Goal: Check status: Check status

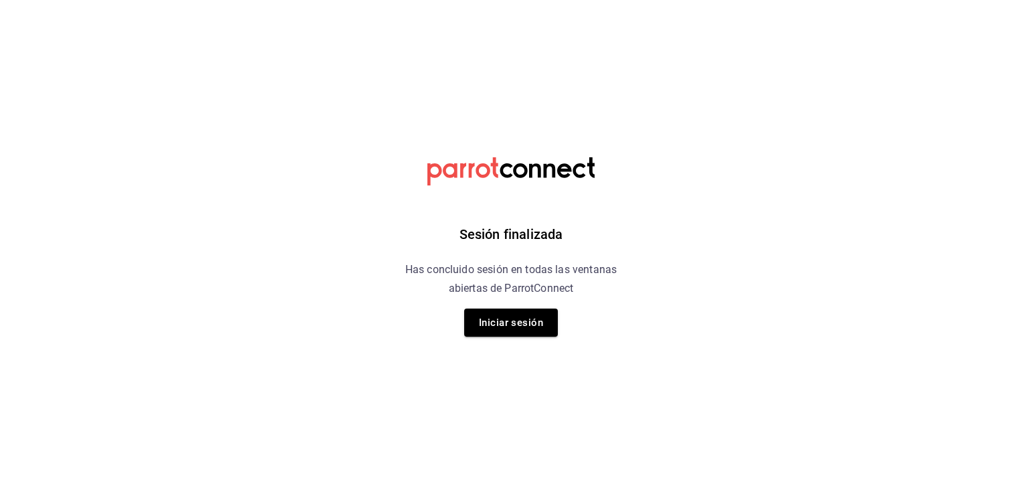
click at [498, 325] on button "Iniciar sesión" at bounding box center [511, 322] width 94 height 28
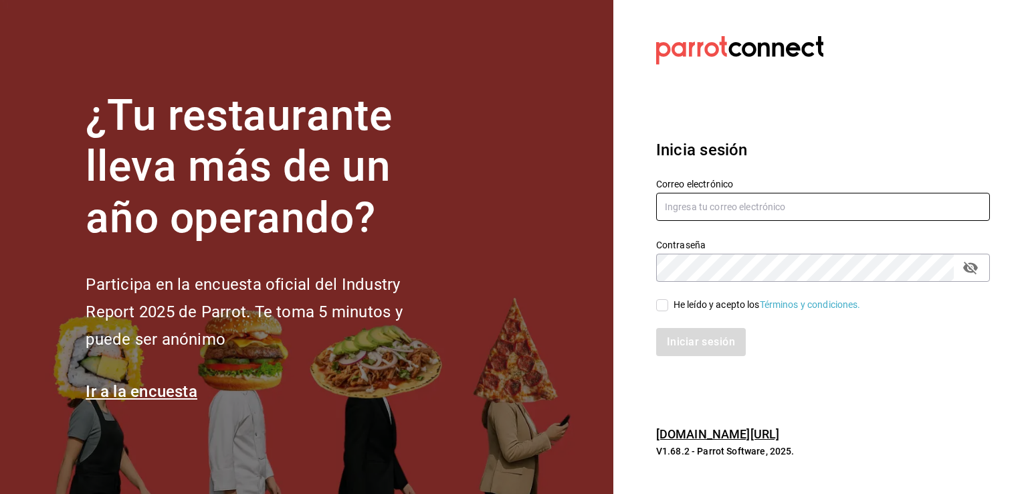
type input "sguadianao@gmail.com"
click at [664, 299] on input "He leído y acepto los Términos y condiciones." at bounding box center [662, 305] width 12 height 12
checkbox input "true"
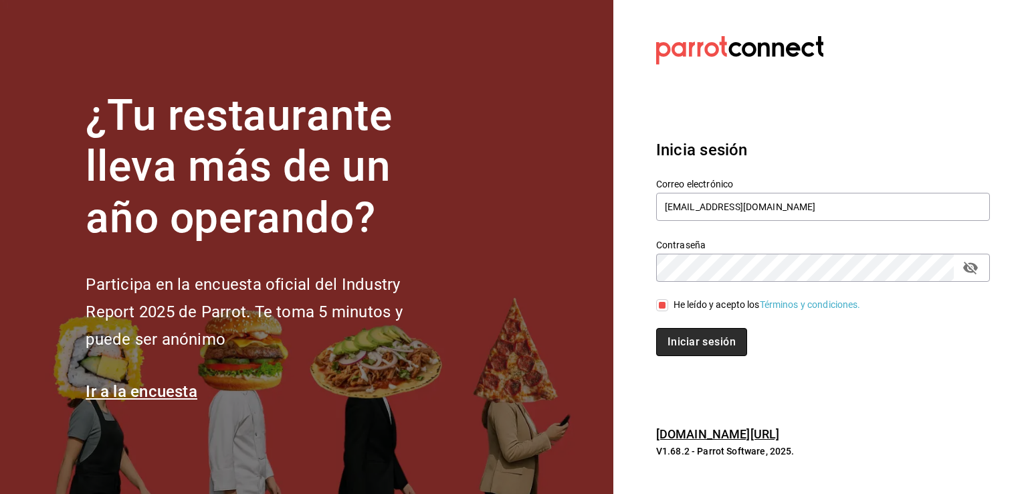
click at [667, 338] on button "Iniciar sesión" at bounding box center [701, 342] width 91 height 28
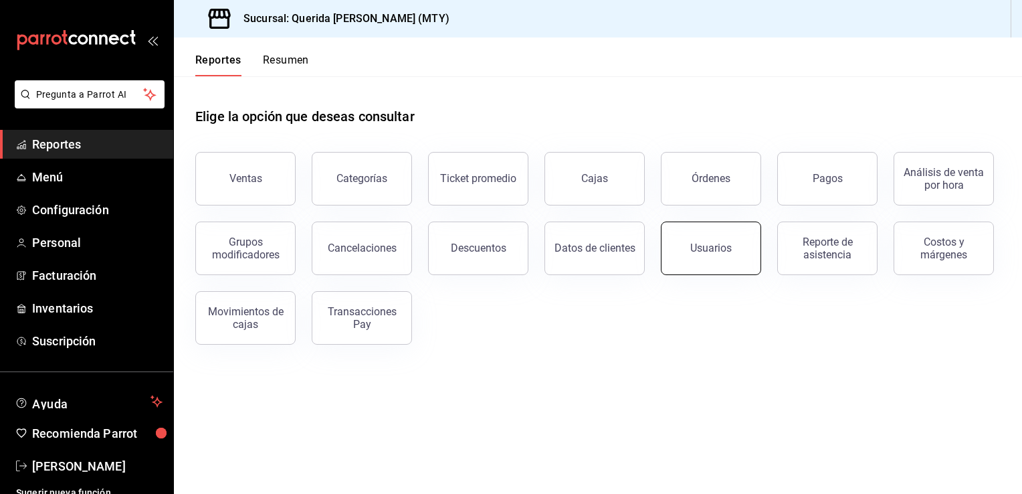
click at [720, 260] on button "Usuarios" at bounding box center [711, 248] width 100 height 54
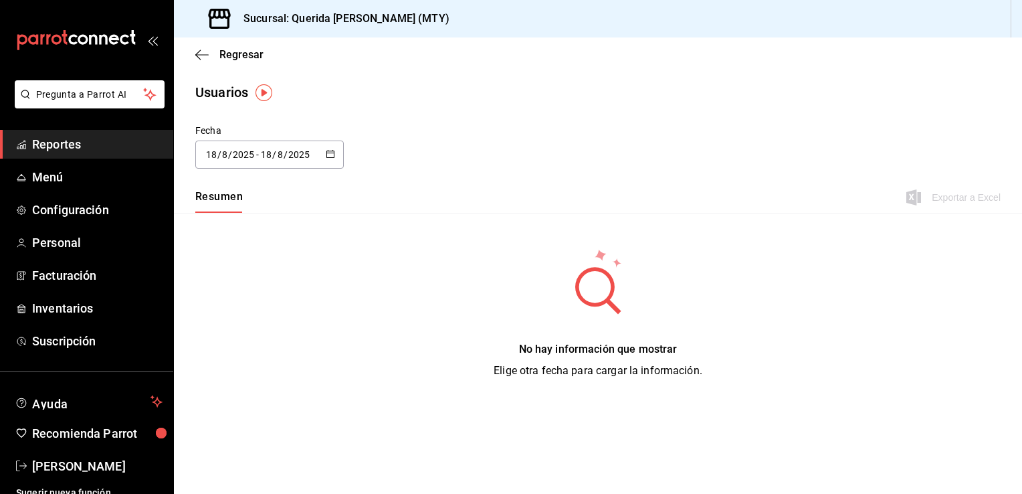
click at [329, 153] on icon "button" at bounding box center [330, 153] width 9 height 9
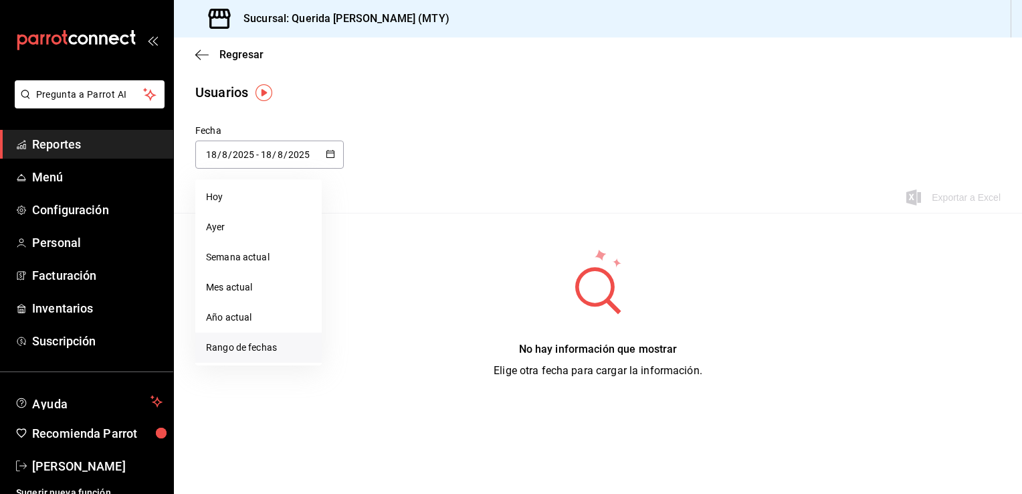
click at [249, 347] on li "Rango de fechas" at bounding box center [258, 348] width 126 height 30
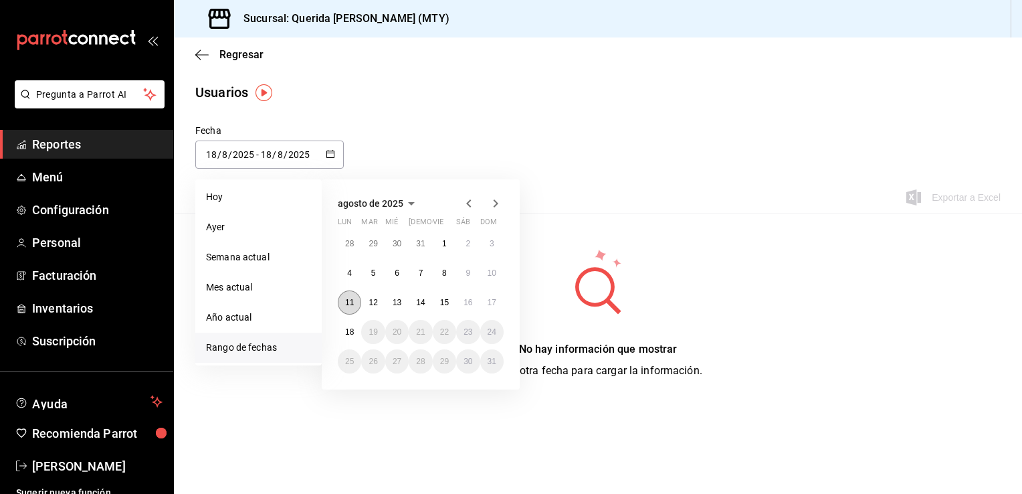
click at [347, 307] on button "11" at bounding box center [349, 302] width 23 height 24
click at [498, 295] on button "17" at bounding box center [491, 302] width 23 height 24
type input "[DATE]"
type input "11"
type input "[DATE]"
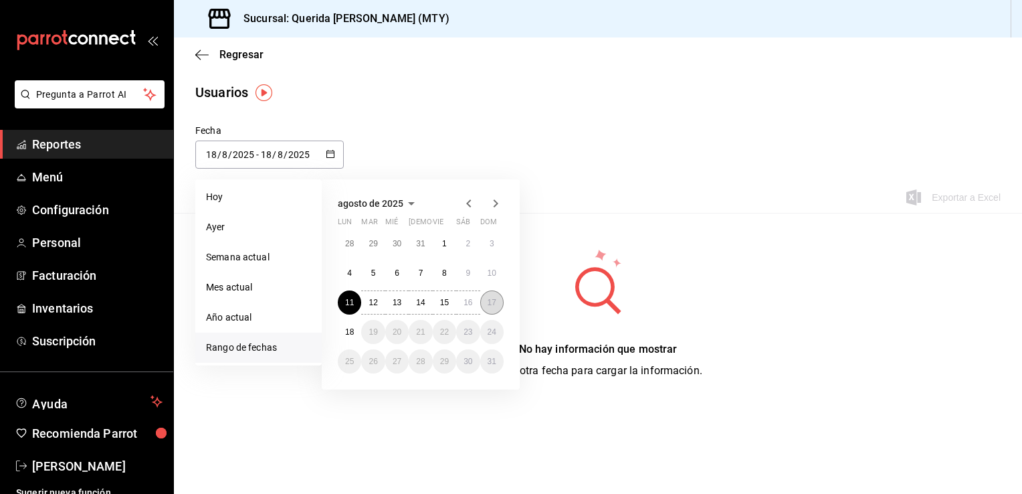
type input "17"
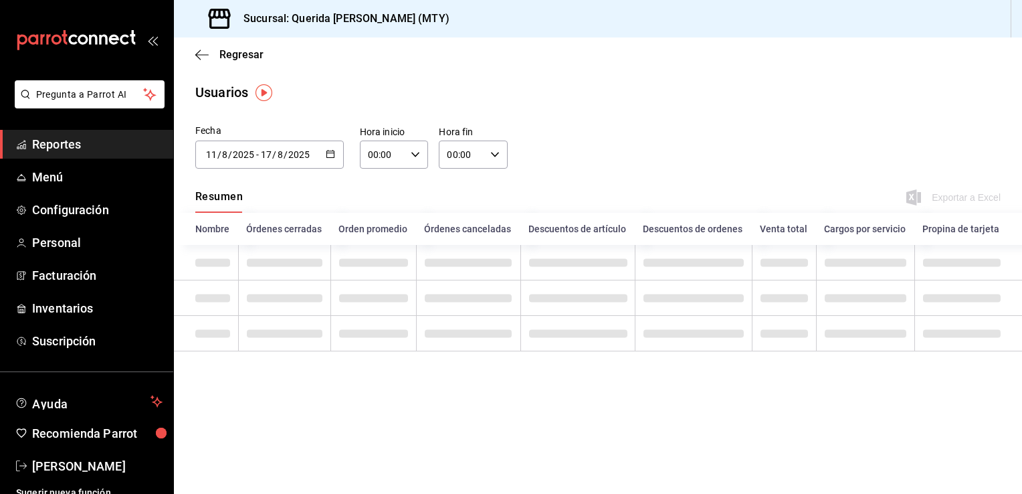
click at [416, 155] on \(Stroke\) "button" at bounding box center [415, 154] width 8 height 5
click at [381, 258] on span "06" at bounding box center [377, 258] width 13 height 11
type input "06:00"
click at [458, 80] on div at bounding box center [511, 247] width 1022 height 494
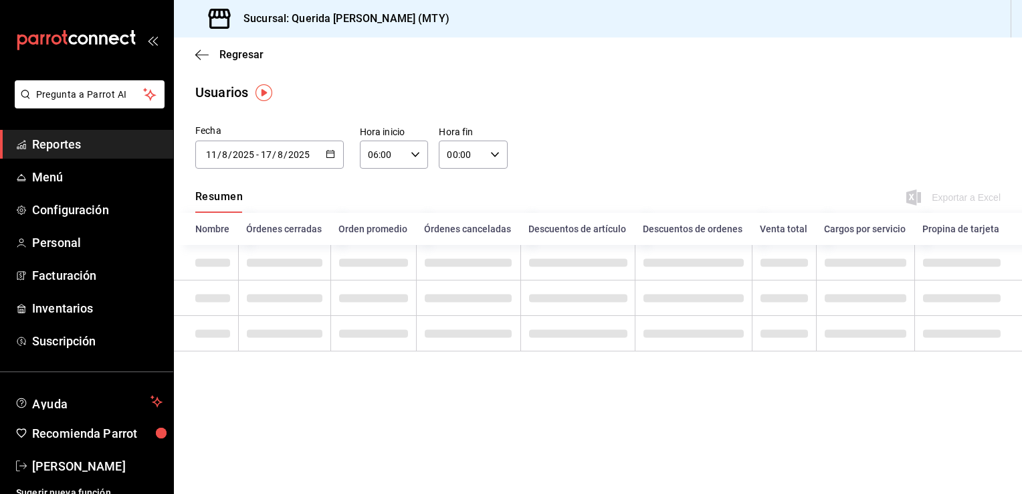
click at [490, 153] on div "00:00 Hora fin" at bounding box center [473, 155] width 69 height 28
click at [458, 264] on span "23" at bounding box center [456, 263] width 13 height 11
type input "23:00"
click at [550, 141] on div at bounding box center [511, 247] width 1022 height 494
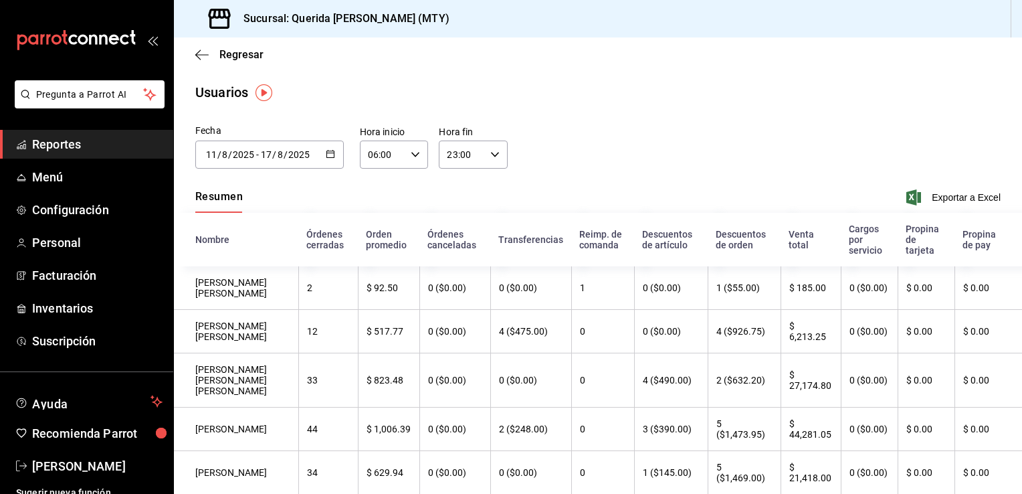
click at [327, 153] on icon "button" at bounding box center [330, 153] width 9 height 9
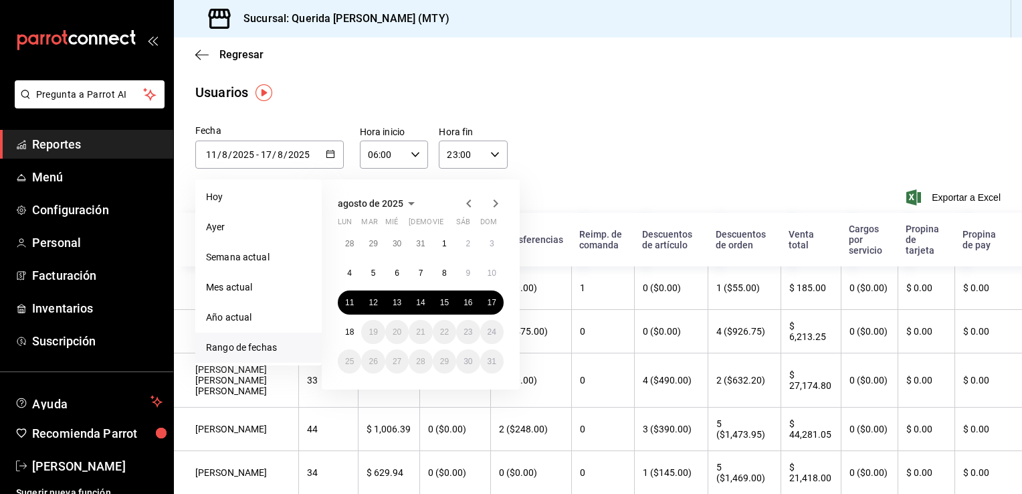
click at [538, 138] on div "Fecha [DATE] [DATE] - [DATE] [DATE] [PERSON_NAME] Semana actual Mes actual Año …" at bounding box center [598, 154] width 848 height 61
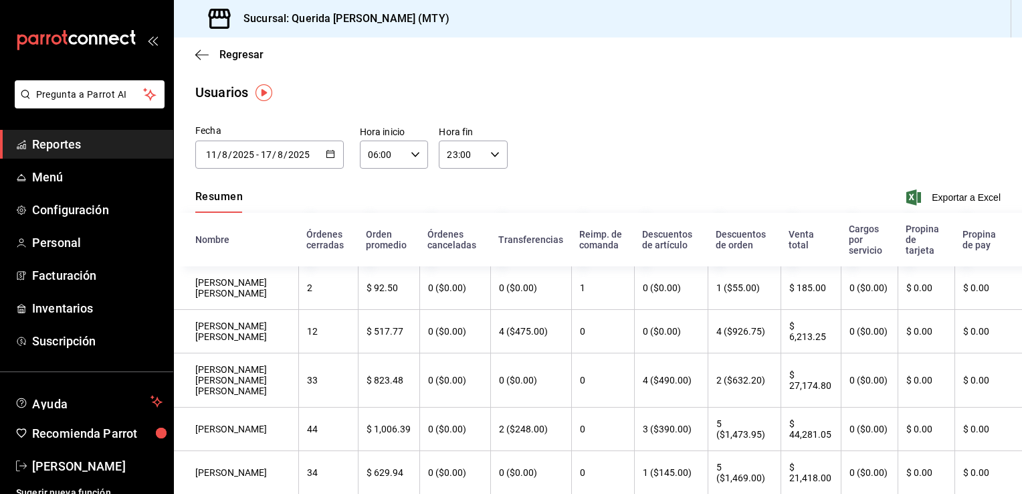
click at [332, 155] on \(Stroke\) "button" at bounding box center [331, 154] width 8 height 7
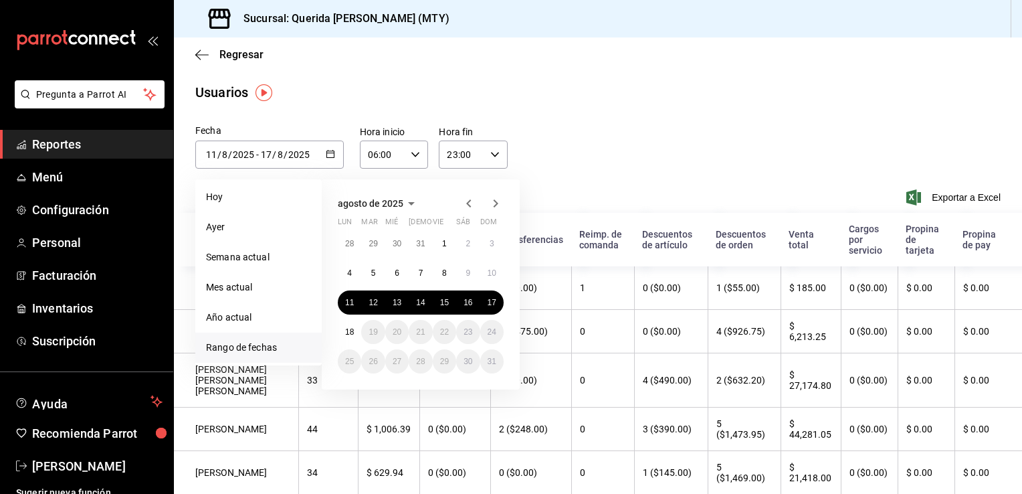
click at [593, 125] on div "Fecha [DATE] [DATE] - [DATE] [DATE] [PERSON_NAME] Semana actual Mes actual Año …" at bounding box center [598, 154] width 848 height 61
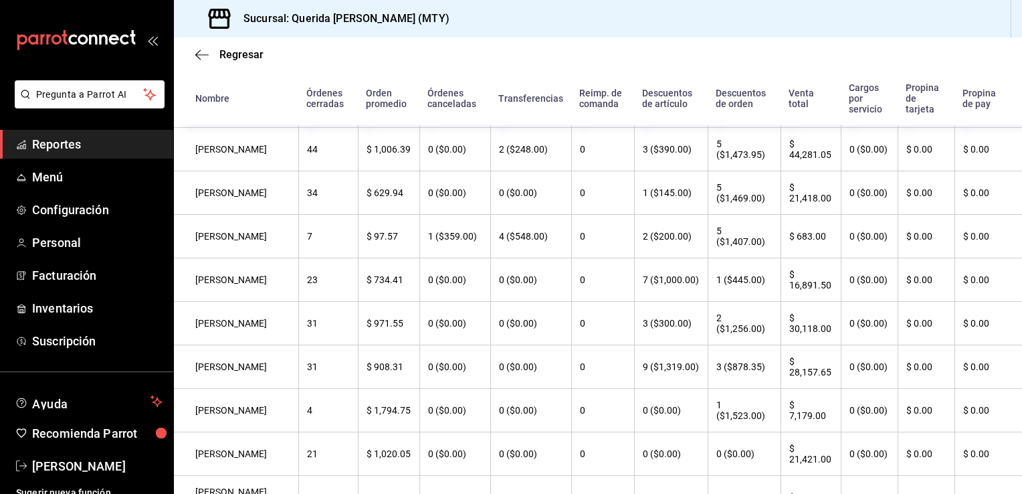
scroll to position [478, 0]
